Goal: Task Accomplishment & Management: Complete application form

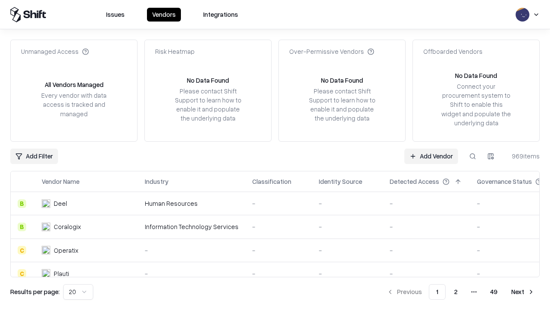
click at [431, 156] on link "Add Vendor" at bounding box center [432, 155] width 54 height 15
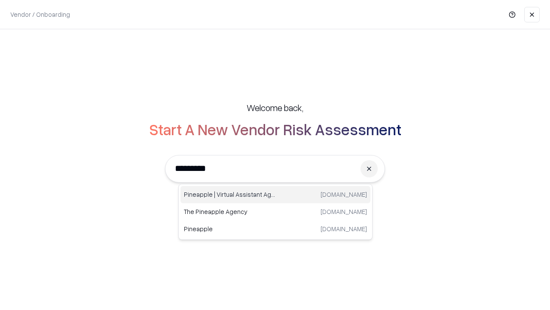
click at [276, 194] on div "Pineapple | Virtual Assistant Agency [DOMAIN_NAME]" at bounding box center [276, 194] width 190 height 17
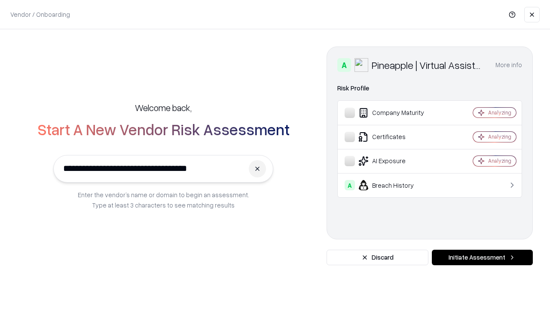
type input "**********"
click at [482, 257] on button "Initiate Assessment" at bounding box center [482, 256] width 101 height 15
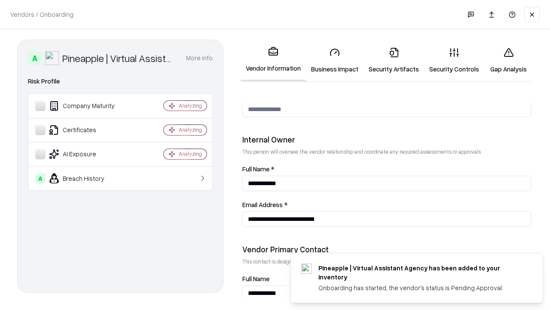
scroll to position [445, 0]
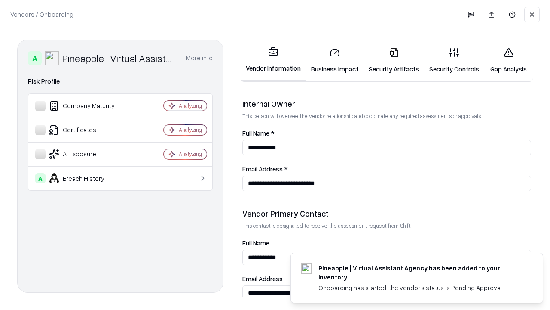
click at [335, 60] on link "Business Impact" at bounding box center [335, 60] width 58 height 40
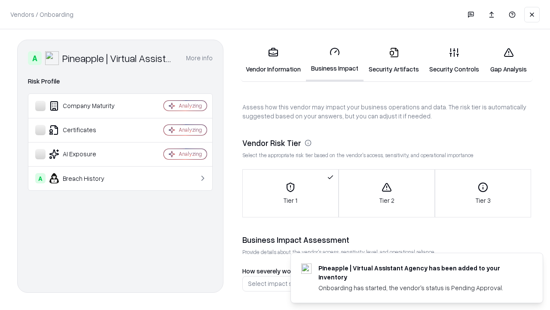
click at [509, 60] on link "Gap Analysis" at bounding box center [508, 60] width 49 height 40
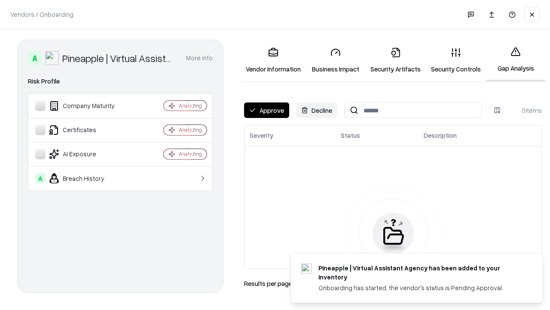
click at [267, 110] on button "Approve" at bounding box center [266, 109] width 45 height 15
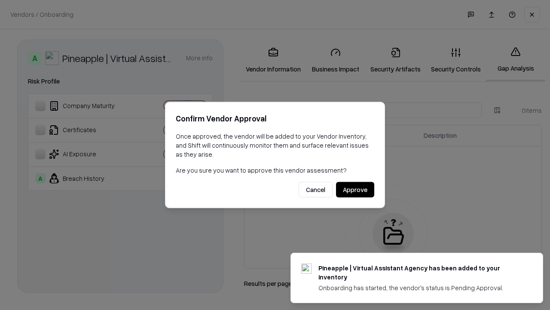
click at [355, 189] on button "Approve" at bounding box center [355, 189] width 38 height 15
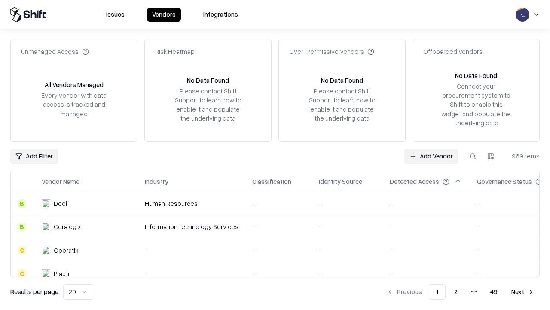
type input "**********"
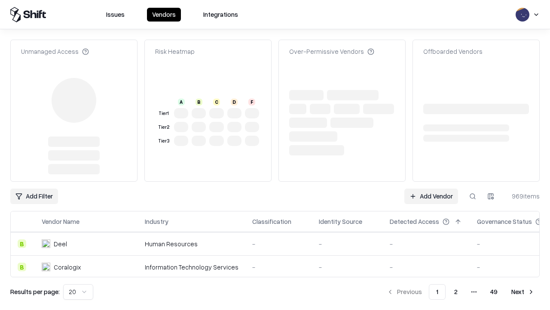
click at [431, 188] on link "Add Vendor" at bounding box center [432, 195] width 54 height 15
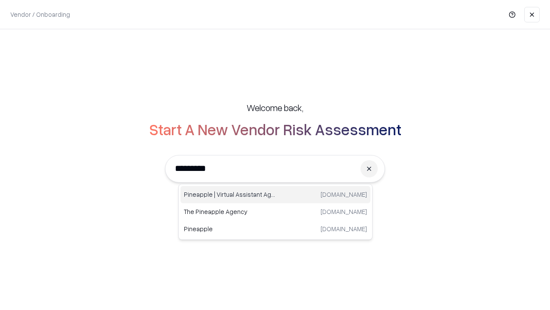
click at [276, 194] on div "Pineapple | Virtual Assistant Agency [DOMAIN_NAME]" at bounding box center [276, 194] width 190 height 17
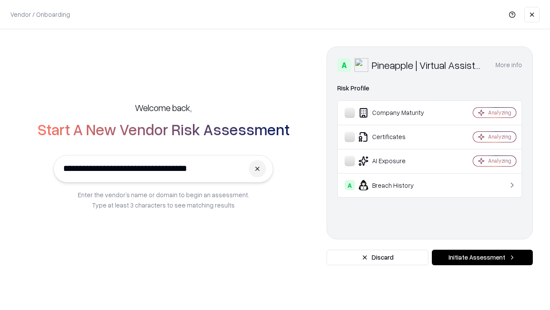
type input "**********"
click at [482, 257] on button "Initiate Assessment" at bounding box center [482, 256] width 101 height 15
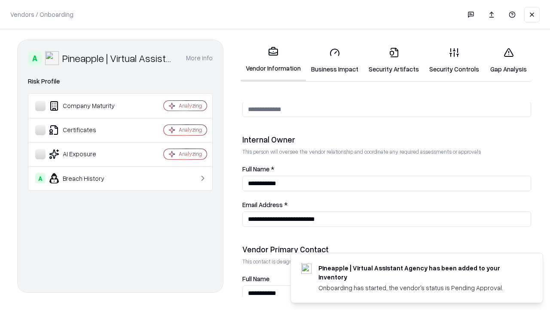
scroll to position [445, 0]
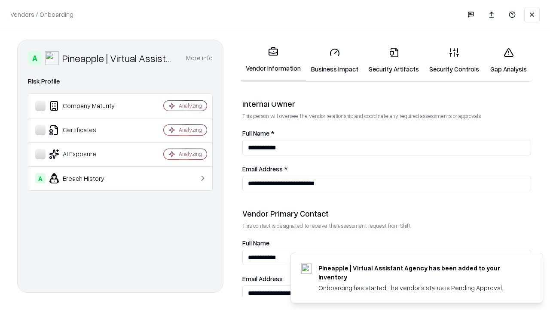
click at [509, 60] on link "Gap Analysis" at bounding box center [508, 60] width 49 height 40
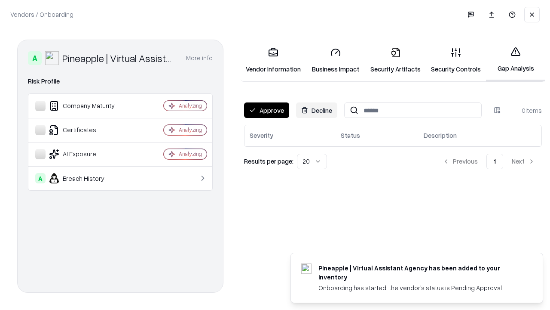
click at [267, 110] on button "Approve" at bounding box center [266, 109] width 45 height 15
